Goal: Find specific page/section: Find specific page/section

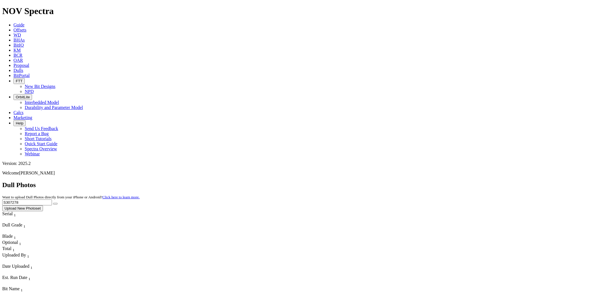
click at [53, 203] on button "submit" at bounding box center [55, 204] width 4 height 2
drag, startPoint x: 481, startPoint y: 27, endPoint x: 416, endPoint y: 26, distance: 65.5
click at [420, 181] on div "Dull Photos Want to upload Dull Photos directly from your iPhone or Android? Cl…" at bounding box center [299, 196] width 595 height 30
paste input "18121"
click at [53, 203] on button "submit" at bounding box center [55, 204] width 4 height 2
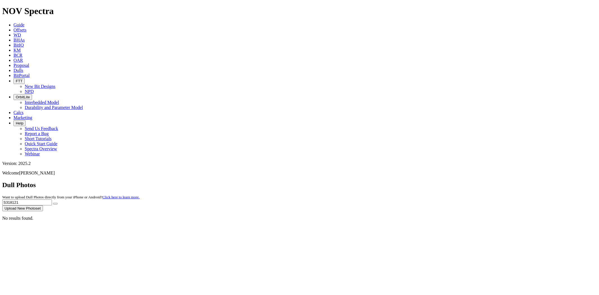
drag, startPoint x: 480, startPoint y: 24, endPoint x: 385, endPoint y: 24, distance: 94.1
click at [387, 181] on div "Dull Photos Want to upload Dull Photos directly from your iPhone or Android? Cl…" at bounding box center [299, 196] width 595 height 30
paste input "2025"
click at [53, 203] on button "submit" at bounding box center [55, 204] width 4 height 2
drag, startPoint x: 488, startPoint y: 23, endPoint x: 397, endPoint y: 27, distance: 90.6
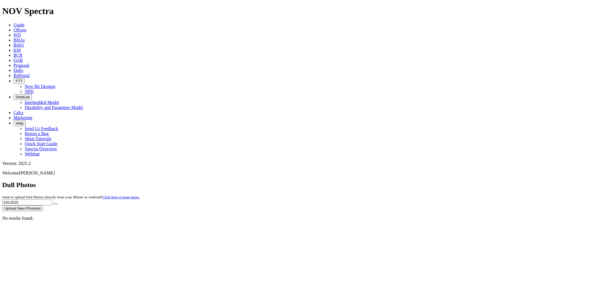
click at [404, 181] on div "Dull Photos Want to upload Dull Photos directly from your iPhone or Android? Cl…" at bounding box center [299, 196] width 595 height 30
paste input "8194"
click at [53, 203] on button "submit" at bounding box center [55, 204] width 4 height 2
drag, startPoint x: 480, startPoint y: 24, endPoint x: 367, endPoint y: 24, distance: 112.7
click at [371, 181] on div "Dull Photos Want to upload Dull Photos directly from your iPhone or Android? Cl…" at bounding box center [299, 196] width 595 height 30
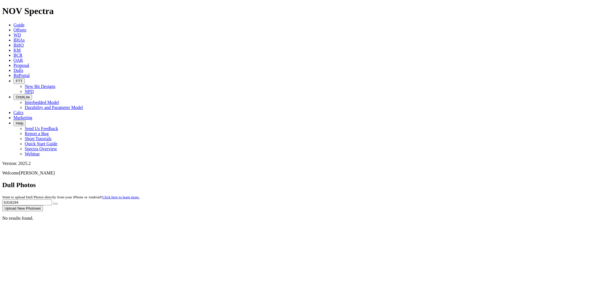
paste input "0762"
click at [53, 203] on button "submit" at bounding box center [55, 204] width 4 height 2
drag, startPoint x: 467, startPoint y: 26, endPoint x: 439, endPoint y: 21, distance: 29.0
click at [439, 181] on div "Dull Photos Want to upload Dull Photos directly from your iPhone or Android? Cl…" at bounding box center [299, 196] width 595 height 30
type input "30762"
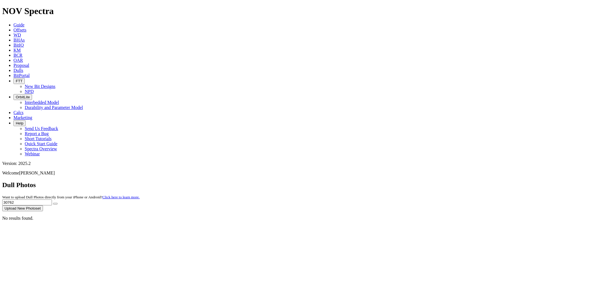
click at [53, 203] on button "submit" at bounding box center [55, 204] width 4 height 2
drag, startPoint x: 498, startPoint y: 25, endPoint x: 432, endPoint y: 24, distance: 66.3
click at [432, 181] on div "Dull Photos Want to upload Dull Photos directly from your iPhone or Android? Cl…" at bounding box center [299, 196] width 595 height 30
paste input "S30762"
click at [53, 203] on button "submit" at bounding box center [55, 204] width 4 height 2
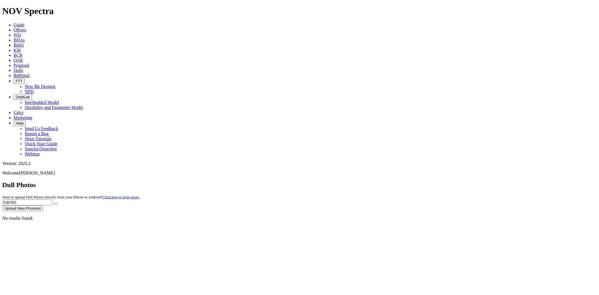
drag, startPoint x: 480, startPoint y: 24, endPoint x: 423, endPoint y: 30, distance: 57.3
click at [423, 181] on div "Dull Photos Want to upload Dull Photos directly from your iPhone or Android? Cl…" at bounding box center [299, 196] width 595 height 30
click at [53, 203] on button "submit" at bounding box center [55, 204] width 4 height 2
drag, startPoint x: 489, startPoint y: 27, endPoint x: 391, endPoint y: 26, distance: 98.3
click at [391, 181] on div "Dull Photos Want to upload Dull Photos directly from your iPhone or Android? Cl…" at bounding box center [299, 196] width 595 height 30
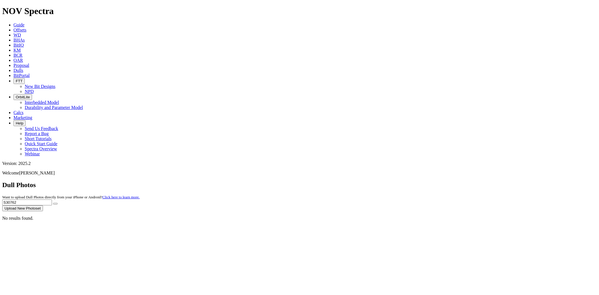
paste input "19769"
type input "S319769"
click at [53, 203] on button "submit" at bounding box center [55, 204] width 4 height 2
drag, startPoint x: 482, startPoint y: 26, endPoint x: 366, endPoint y: 28, distance: 115.2
click at [366, 181] on div "Dull Photos Want to upload Dull Photos directly from your iPhone or Android? Cl…" at bounding box center [299, 196] width 595 height 30
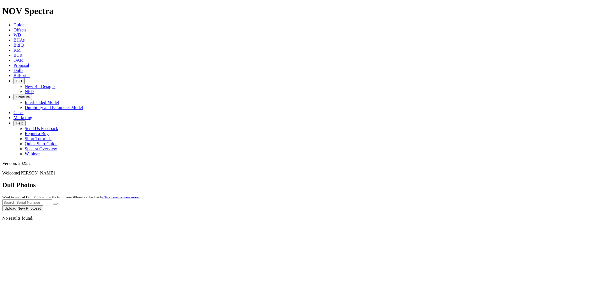
paste input "S318195"
click at [53, 203] on button "submit" at bounding box center [55, 204] width 4 height 2
drag, startPoint x: 488, startPoint y: 27, endPoint x: 359, endPoint y: 40, distance: 129.6
click at [377, 181] on dull-photos-search "Dull Photos Want to upload Dull Photos directly from your iPhone or Android? Cl…" at bounding box center [299, 201] width 595 height 40
paste input "3878"
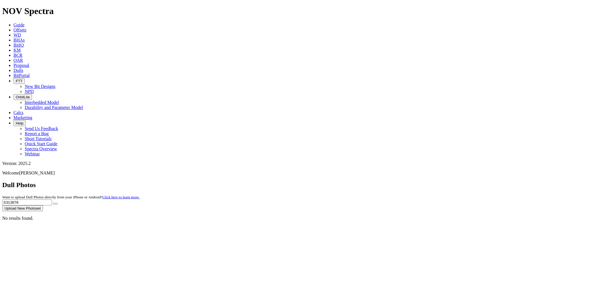
click at [53, 203] on button "submit" at bounding box center [55, 204] width 4 height 2
drag, startPoint x: 497, startPoint y: 25, endPoint x: 377, endPoint y: 25, distance: 119.7
click at [377, 181] on div "Dull Photos Want to upload Dull Photos directly from your iPhone or Android? Cl…" at bounding box center [299, 196] width 595 height 30
paste input "9986"
click at [53, 203] on button "submit" at bounding box center [55, 204] width 4 height 2
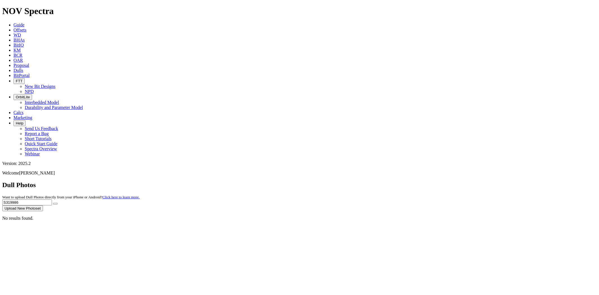
drag, startPoint x: 486, startPoint y: 26, endPoint x: 419, endPoint y: 23, distance: 67.8
click at [423, 181] on div "Dull Photos Want to upload Dull Photos directly from your iPhone or Android? Cl…" at bounding box center [299, 196] width 595 height 30
paste input "632"
click at [53, 203] on button "submit" at bounding box center [55, 204] width 4 height 2
drag, startPoint x: 484, startPoint y: 24, endPoint x: 406, endPoint y: 30, distance: 78.4
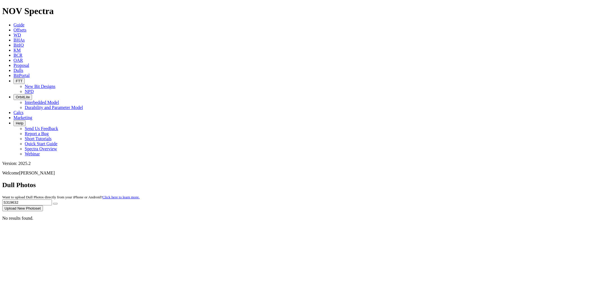
click at [406, 181] on div "Dull Photos Want to upload Dull Photos directly from your iPhone or Android? Cl…" at bounding box center [299, 196] width 595 height 30
paste input "20127"
click at [53, 203] on button "submit" at bounding box center [55, 204] width 4 height 2
drag, startPoint x: 489, startPoint y: 25, endPoint x: 391, endPoint y: 30, distance: 98.2
click at [391, 181] on div "Dull Photos Want to upload Dull Photos directly from your iPhone or Android? Cl…" at bounding box center [299, 196] width 595 height 30
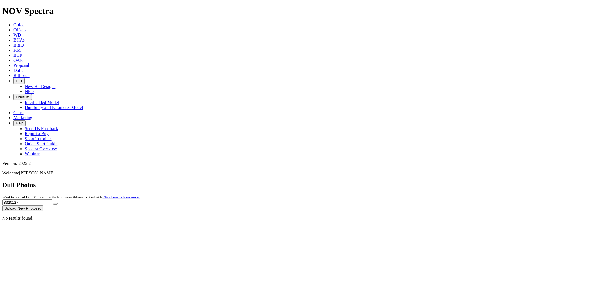
paste input "295345"
type input "S295345"
click at [53, 203] on button "submit" at bounding box center [55, 204] width 4 height 2
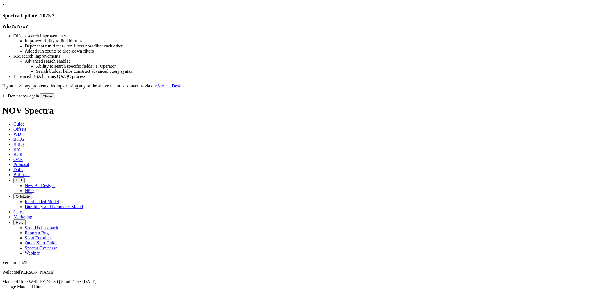
click at [5, 7] on link "×" at bounding box center [3, 4] width 3 height 5
